Goal: Navigation & Orientation: Go to known website

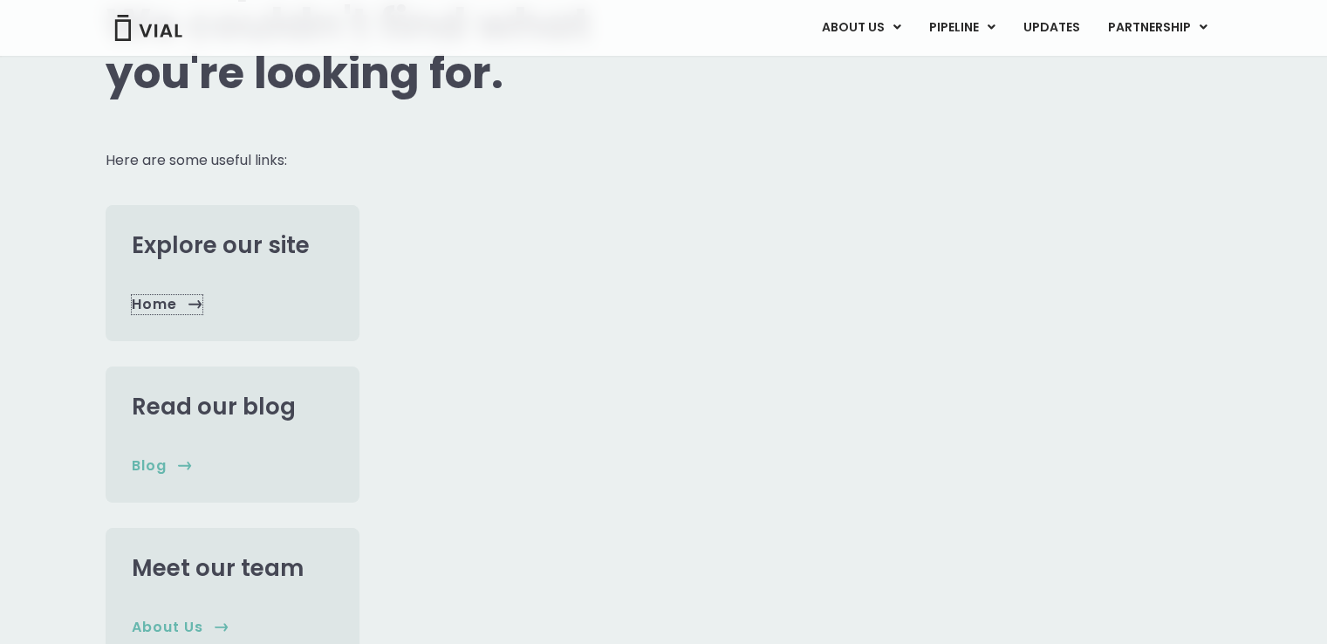
click at [172, 295] on span "home" at bounding box center [154, 304] width 45 height 19
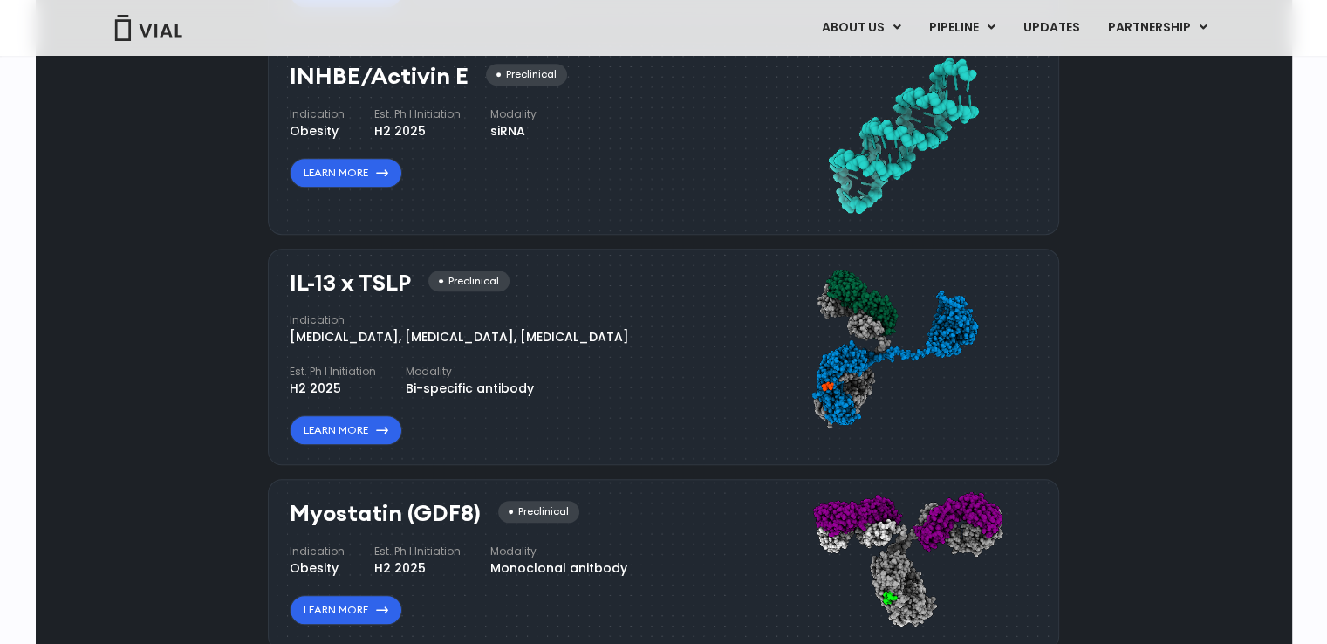
scroll to position [1833, 0]
